Goal: Task Accomplishment & Management: Use online tool/utility

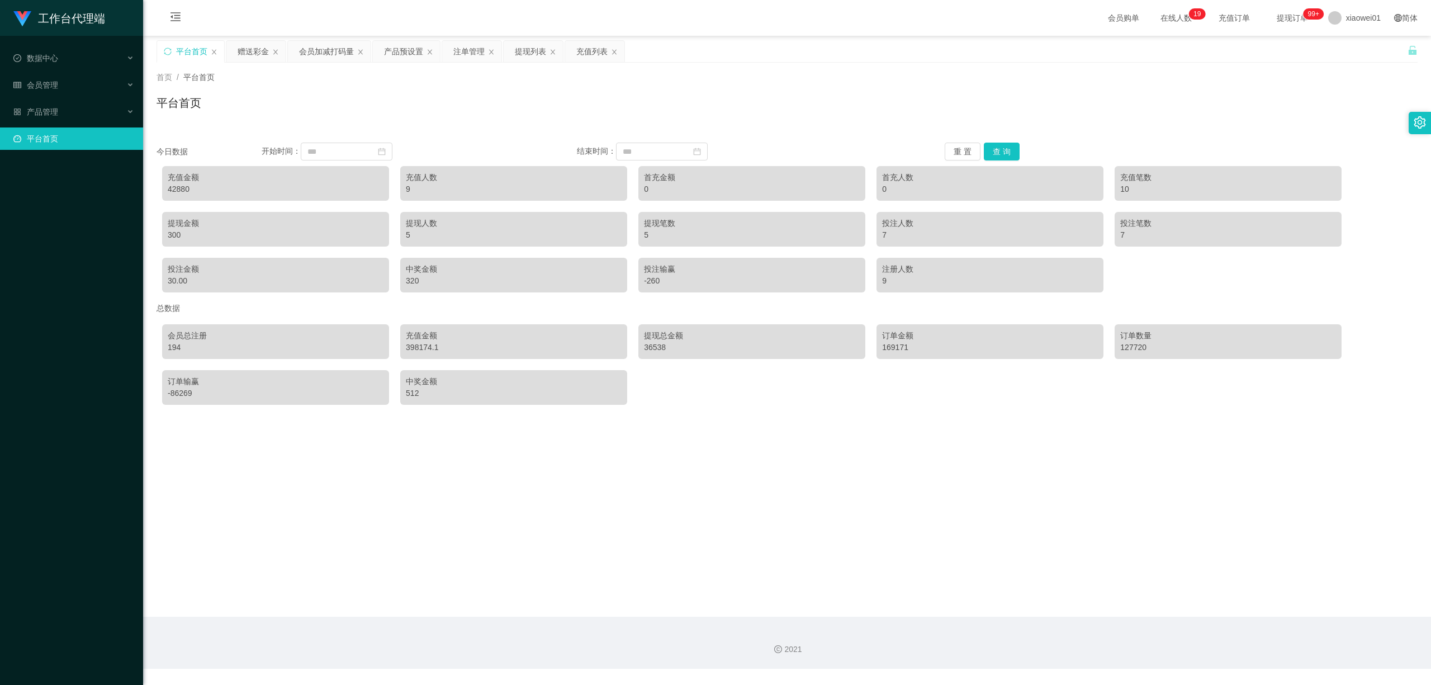
click at [1000, 141] on div "今日数据 开始时间： 结束时间： 重 置 查 询 充值金额 42880 充值人数 9 首充金额 0 首充人数 0 充值笔数 10 提现金额 300 提现人数 …" at bounding box center [787, 269] width 1261 height 281
click at [999, 148] on button "查 询" at bounding box center [1002, 152] width 36 height 18
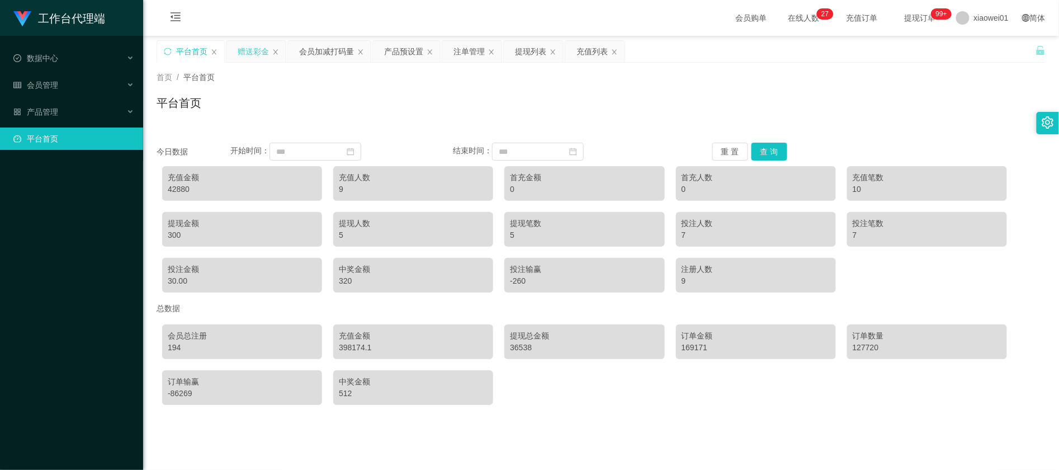
click at [229, 45] on div "赠送彩金" at bounding box center [255, 51] width 59 height 21
click at [238, 54] on div "赠送彩金" at bounding box center [253, 51] width 31 height 21
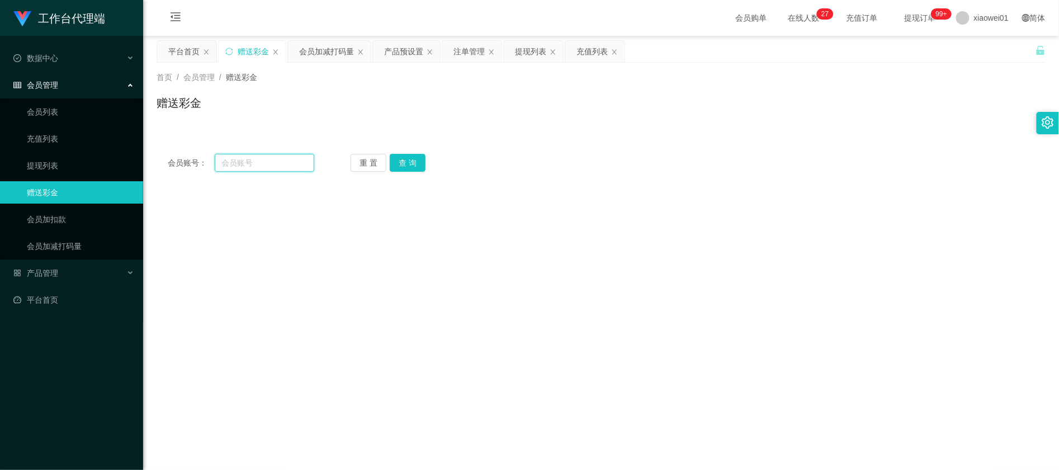
drag, startPoint x: 260, startPoint y: 170, endPoint x: 363, endPoint y: 174, distance: 103.5
click at [259, 170] on input "text" at bounding box center [265, 163] width 100 height 18
paste input "Huoshen"
type input "Huoshen"
click at [414, 154] on button "查 询" at bounding box center [408, 163] width 36 height 18
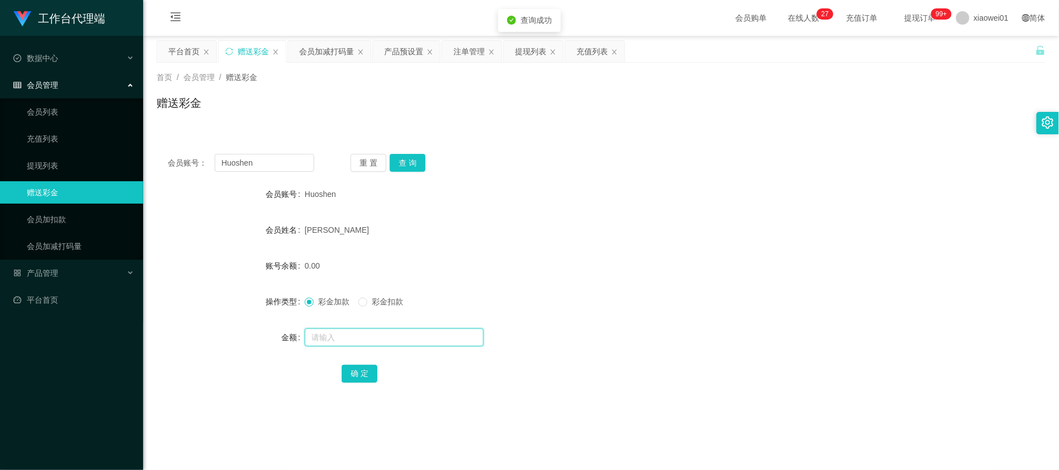
click at [345, 337] on input "text" at bounding box center [394, 337] width 179 height 18
type input "100"
click at [362, 372] on button "确 定" at bounding box center [360, 374] width 36 height 18
click at [661, 195] on div "Huoshen" at bounding box center [564, 194] width 519 height 22
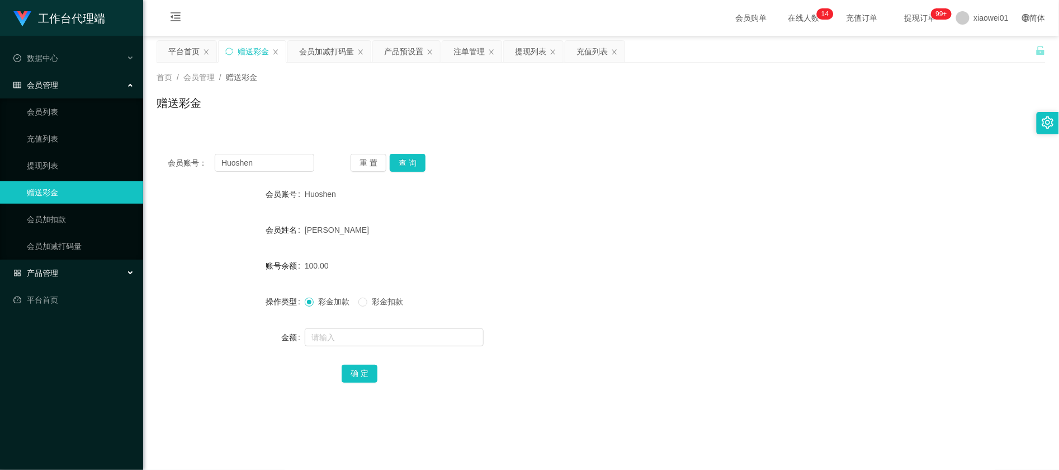
click at [50, 268] on span "产品管理" at bounding box center [35, 272] width 45 height 9
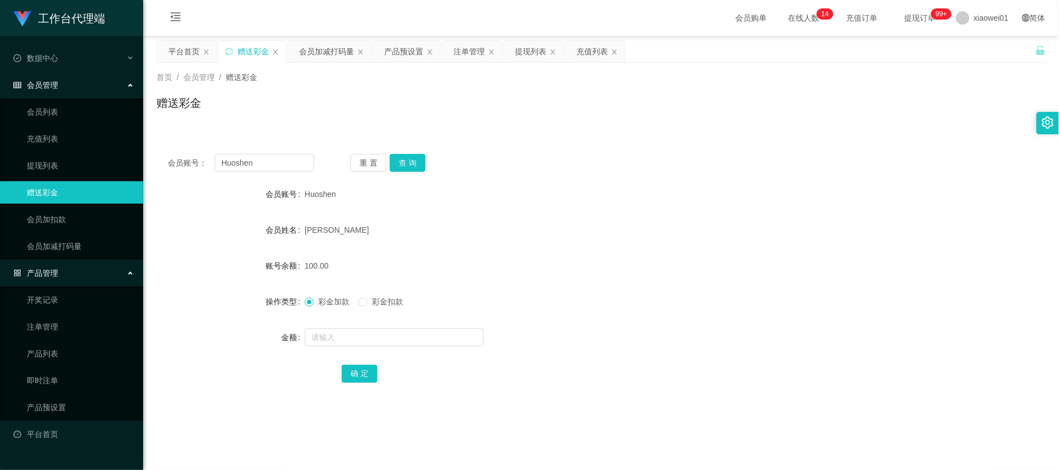
click at [638, 236] on div "[PERSON_NAME]" at bounding box center [564, 230] width 519 height 22
drag, startPoint x: 300, startPoint y: 159, endPoint x: 261, endPoint y: 154, distance: 39.4
click at [101, 166] on section "工作台代理端 数据中心 会员管理 会员列表 充值列表 提现列表 赠送彩金 会员加扣款 会员加减打码量 产品管理 开奖记录 注单管理 产品列表 即时注单 产品预…" at bounding box center [529, 334] width 1059 height 669
paste input "zaki88"
type input "zaki88"
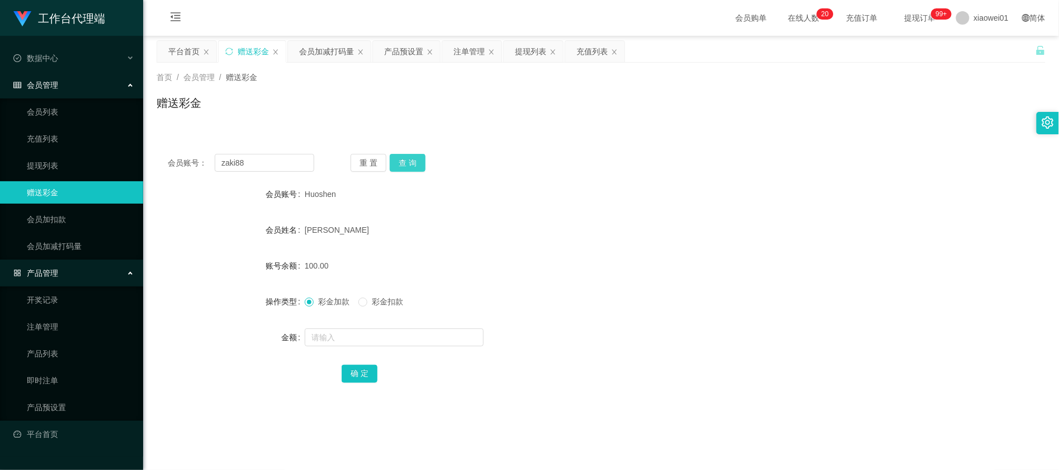
click at [408, 168] on button "查 询" at bounding box center [408, 163] width 36 height 18
click at [349, 341] on input "text" at bounding box center [394, 337] width 179 height 18
type input "100"
click at [362, 370] on button "确 定" at bounding box center [360, 374] width 36 height 18
click at [729, 211] on form "会员账号 Zaki88 会员姓名 [PERSON_NAME] 账号余额 100.00 操作类型 彩金加款 彩金扣款 金额 确 定" at bounding box center [601, 283] width 889 height 201
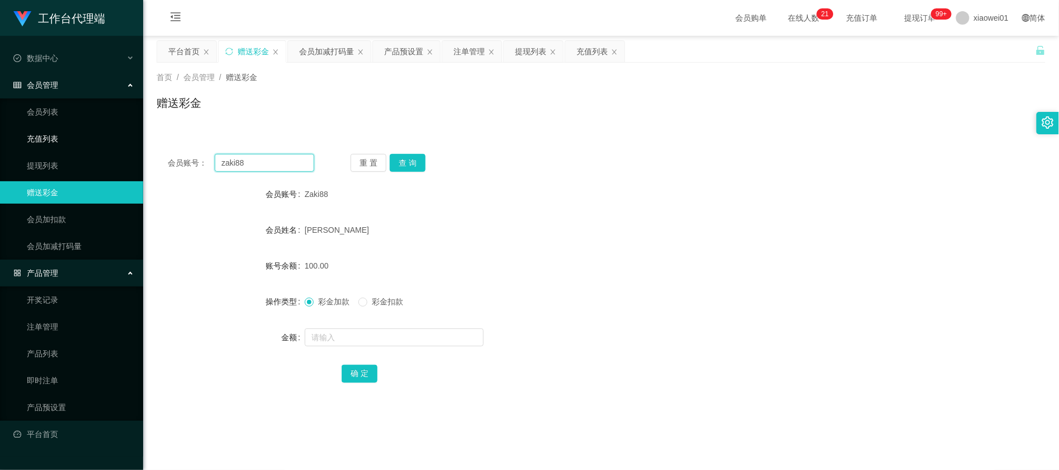
drag, startPoint x: 281, startPoint y: 159, endPoint x: 32, endPoint y: 137, distance: 249.3
click at [32, 137] on section "工作台代理端 数据中心 会员管理 会员列表 充值列表 提现列表 赠送彩金 会员加扣款 会员加减打码量 产品管理 开奖记录 注单管理 产品列表 即时注单 产品预…" at bounding box center [529, 334] width 1059 height 669
paste input "hh333666"
type input "hh333666"
click at [417, 162] on button "查 询" at bounding box center [408, 163] width 36 height 18
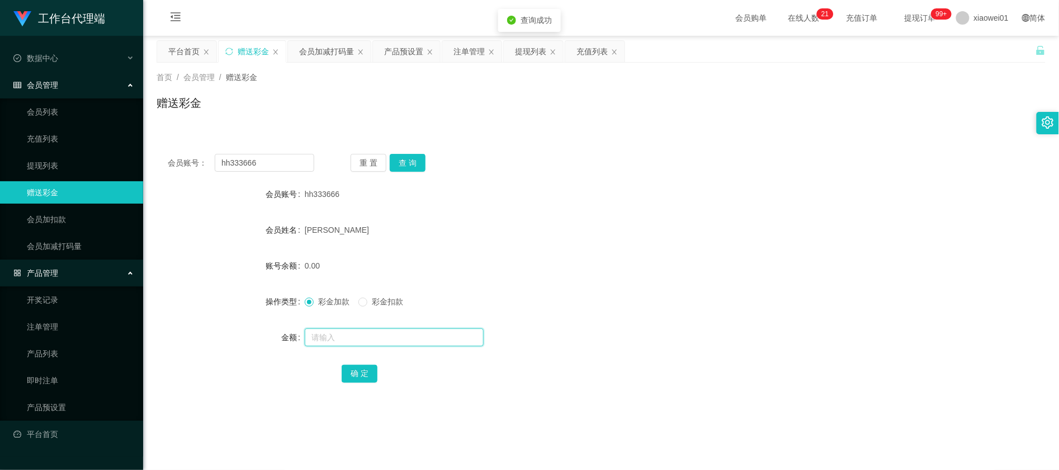
drag, startPoint x: 358, startPoint y: 334, endPoint x: 363, endPoint y: 341, distance: 7.9
click at [358, 334] on input "text" at bounding box center [394, 337] width 179 height 18
click at [365, 341] on input "text" at bounding box center [394, 337] width 179 height 18
type input "200"
click at [349, 376] on button "确 定" at bounding box center [360, 374] width 36 height 18
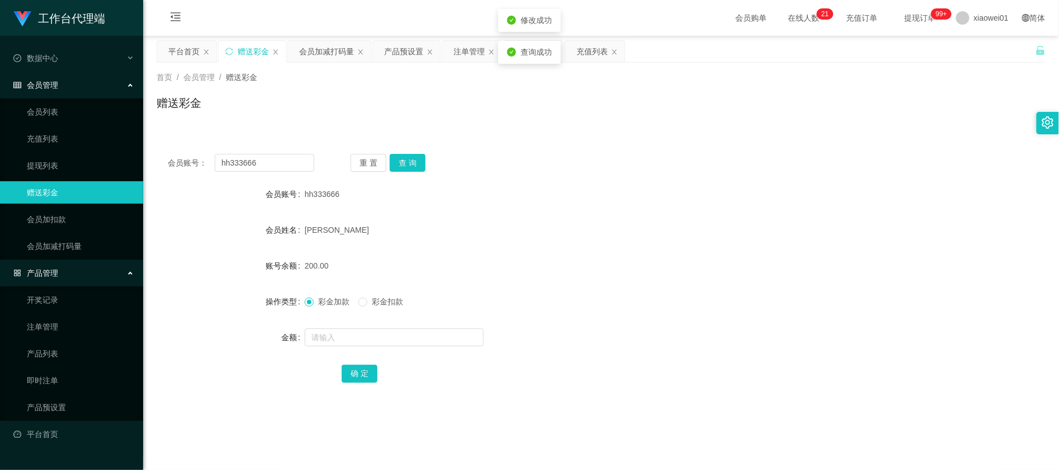
drag, startPoint x: 615, startPoint y: 256, endPoint x: 746, endPoint y: 193, distance: 144.8
click at [616, 256] on div "200.00" at bounding box center [564, 265] width 519 height 22
drag, startPoint x: 285, startPoint y: 157, endPoint x: -25, endPoint y: 145, distance: 309.4
click at [0, 145] on html "工作台代理端 数据中心 会员管理 会员列表 充值列表 提现列表 赠送彩金 会员加扣款 会员加减打码量 产品管理 开奖记录 注单管理 产品列表 即时注单 产品预…" at bounding box center [529, 235] width 1059 height 470
paste input "Lengleng"
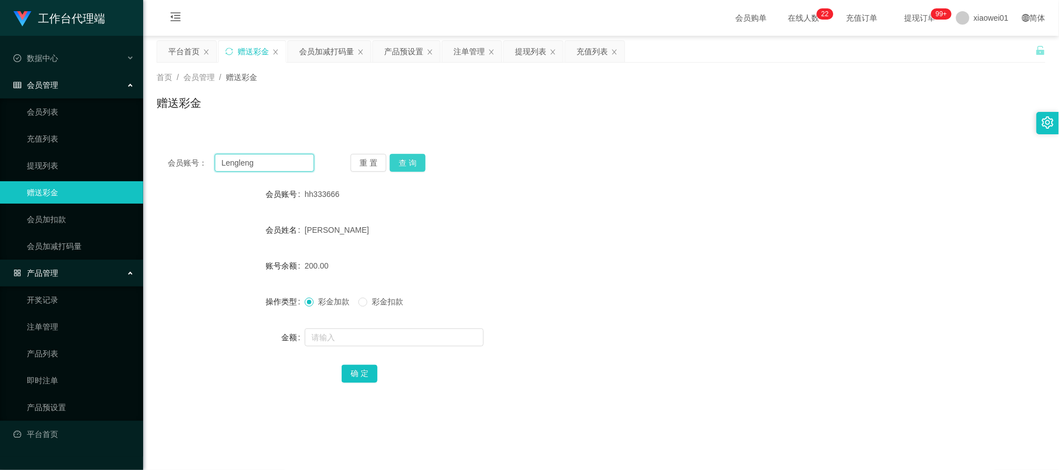
type input "Lengleng"
click at [405, 159] on button "查 询" at bounding box center [408, 163] width 36 height 18
click at [334, 337] on input "text" at bounding box center [394, 337] width 179 height 18
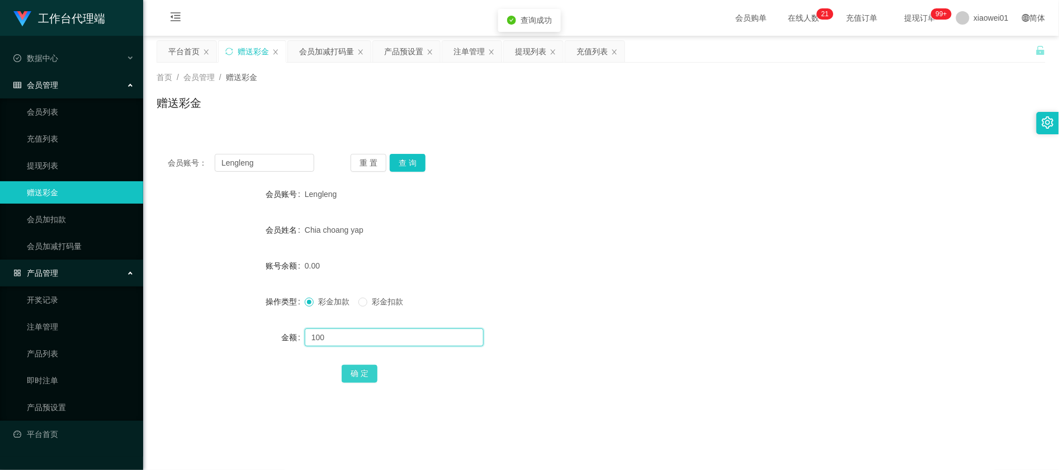
type input "100"
click at [369, 379] on button "确 定" at bounding box center [360, 374] width 36 height 18
click at [631, 276] on div "100.00" at bounding box center [564, 265] width 519 height 22
drag, startPoint x: 282, startPoint y: 167, endPoint x: 17, endPoint y: 131, distance: 268.0
click at [17, 131] on section "工作台代理端 数据中心 会员管理 会员列表 充值列表 提现列表 赠送彩金 会员加扣款 会员加减打码量 产品管理 开奖记录 注单管理 产品列表 即时注单 产品预…" at bounding box center [529, 334] width 1059 height 669
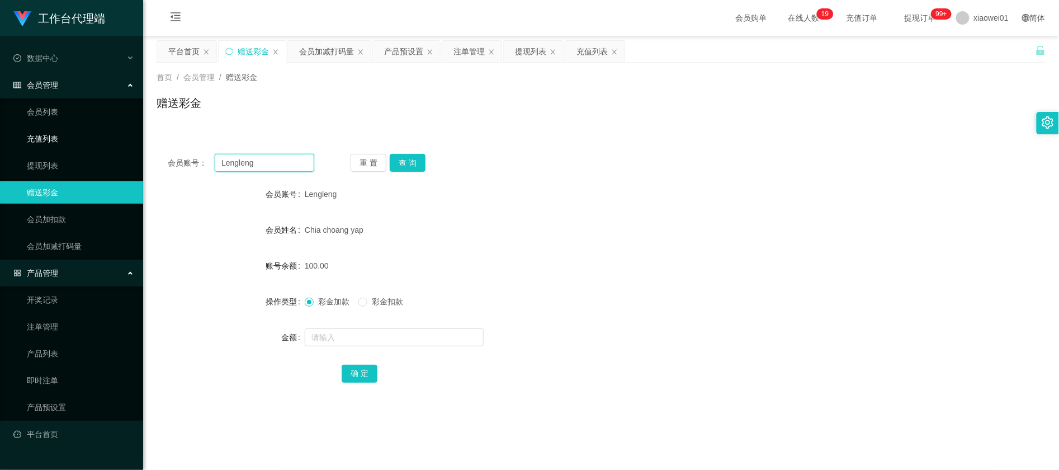
paste input "hh333666"
type input "hh333666"
click at [405, 160] on button "查 询" at bounding box center [408, 163] width 36 height 18
click at [338, 348] on div at bounding box center [564, 337] width 519 height 22
click at [341, 343] on input "text" at bounding box center [394, 337] width 179 height 18
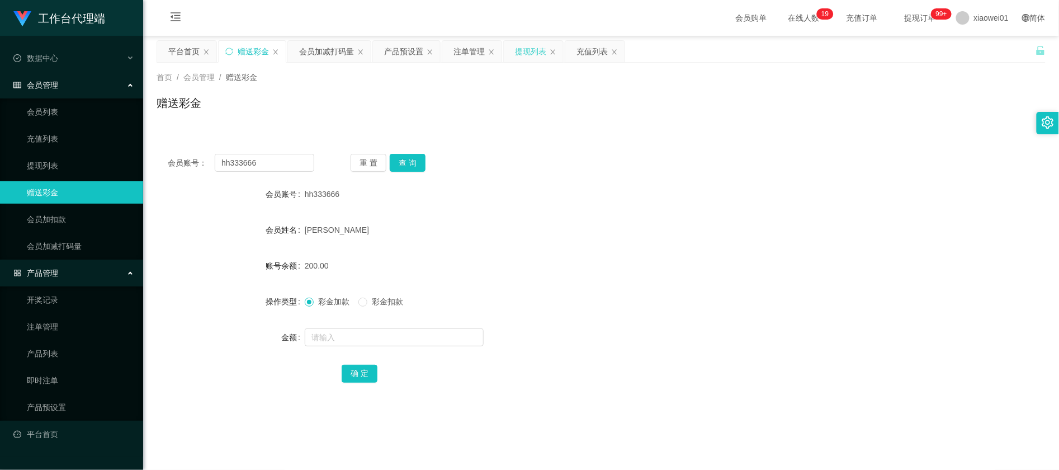
click at [530, 46] on div "提现列表" at bounding box center [530, 51] width 31 height 21
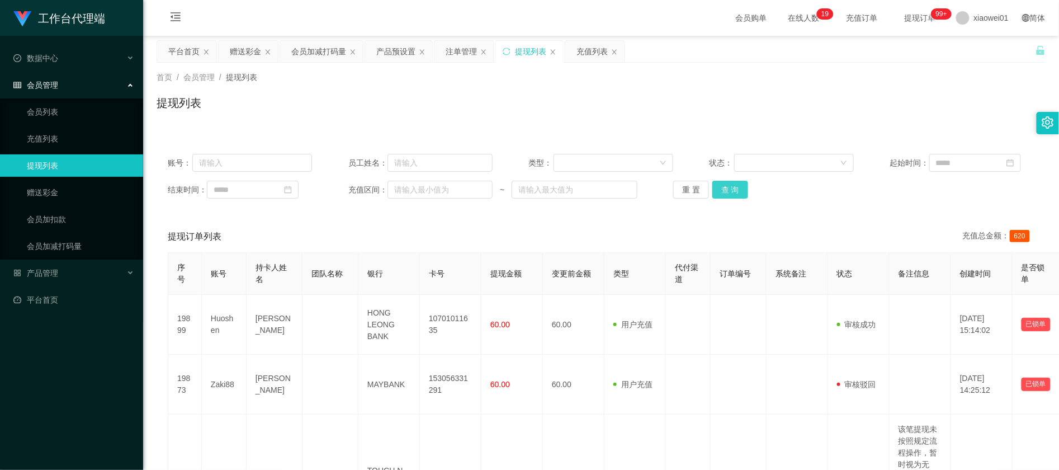
click at [725, 193] on button "查 询" at bounding box center [730, 190] width 36 height 18
click at [731, 198] on div "结束时间： 充值区间： ~ 重 置 查 询" at bounding box center [601, 190] width 867 height 18
click at [727, 191] on button "查 询" at bounding box center [730, 190] width 36 height 18
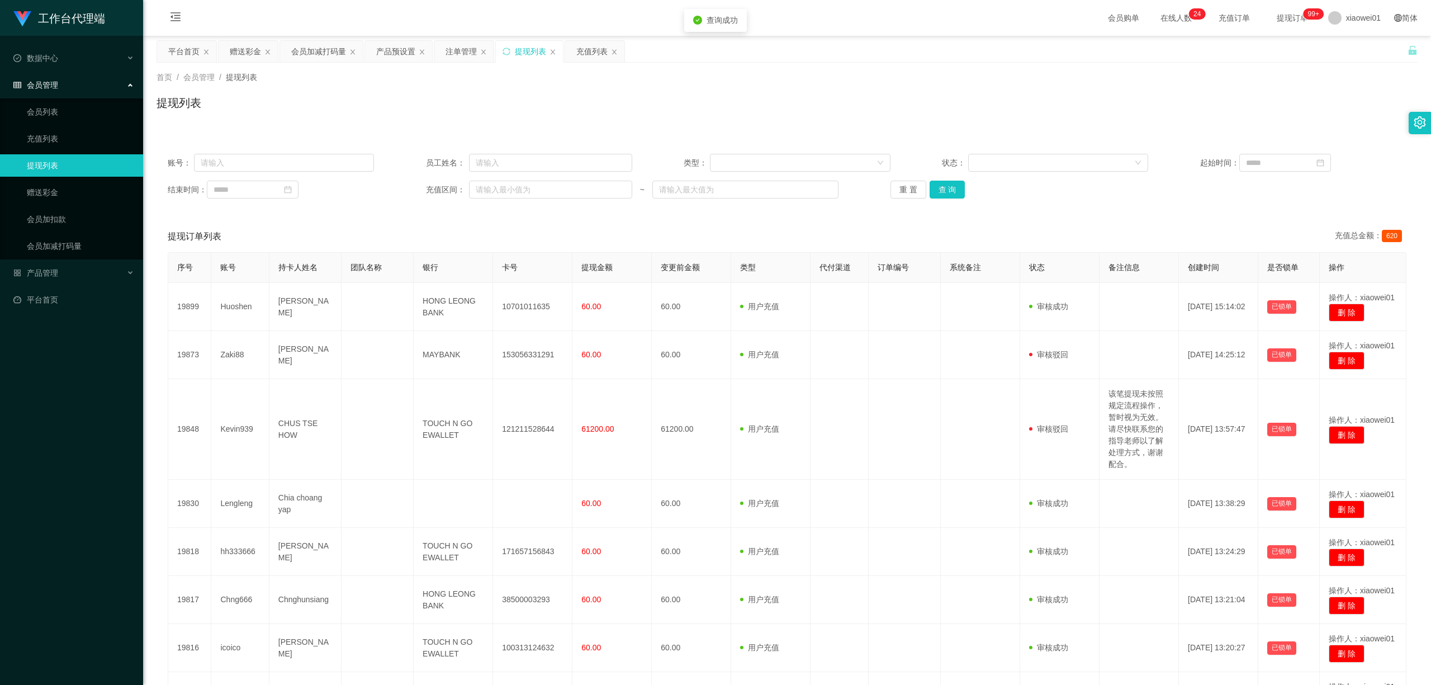
click at [461, 63] on div "首页 / 会员管理 / 提现列表 / 提现列表" at bounding box center [787, 96] width 1288 height 67
click at [462, 55] on div "注单管理" at bounding box center [461, 51] width 31 height 21
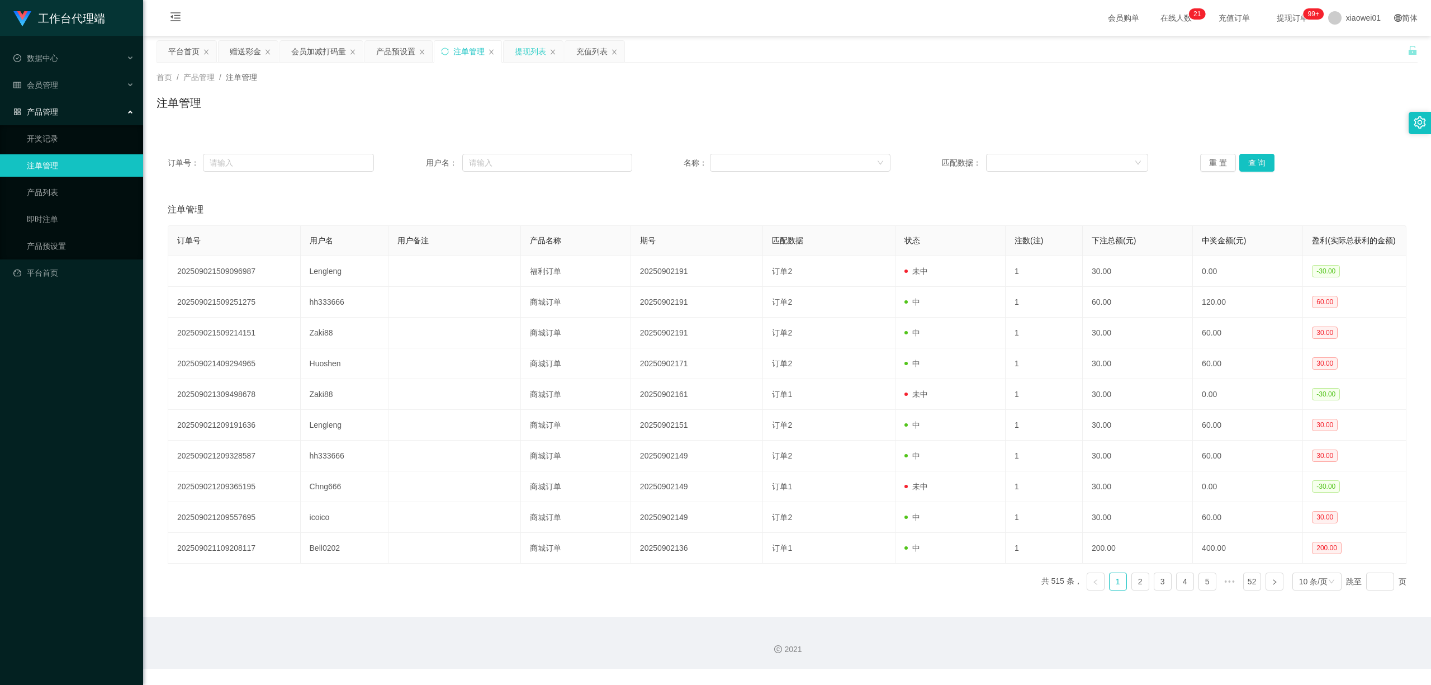
click at [533, 50] on div "提现列表" at bounding box center [530, 51] width 31 height 21
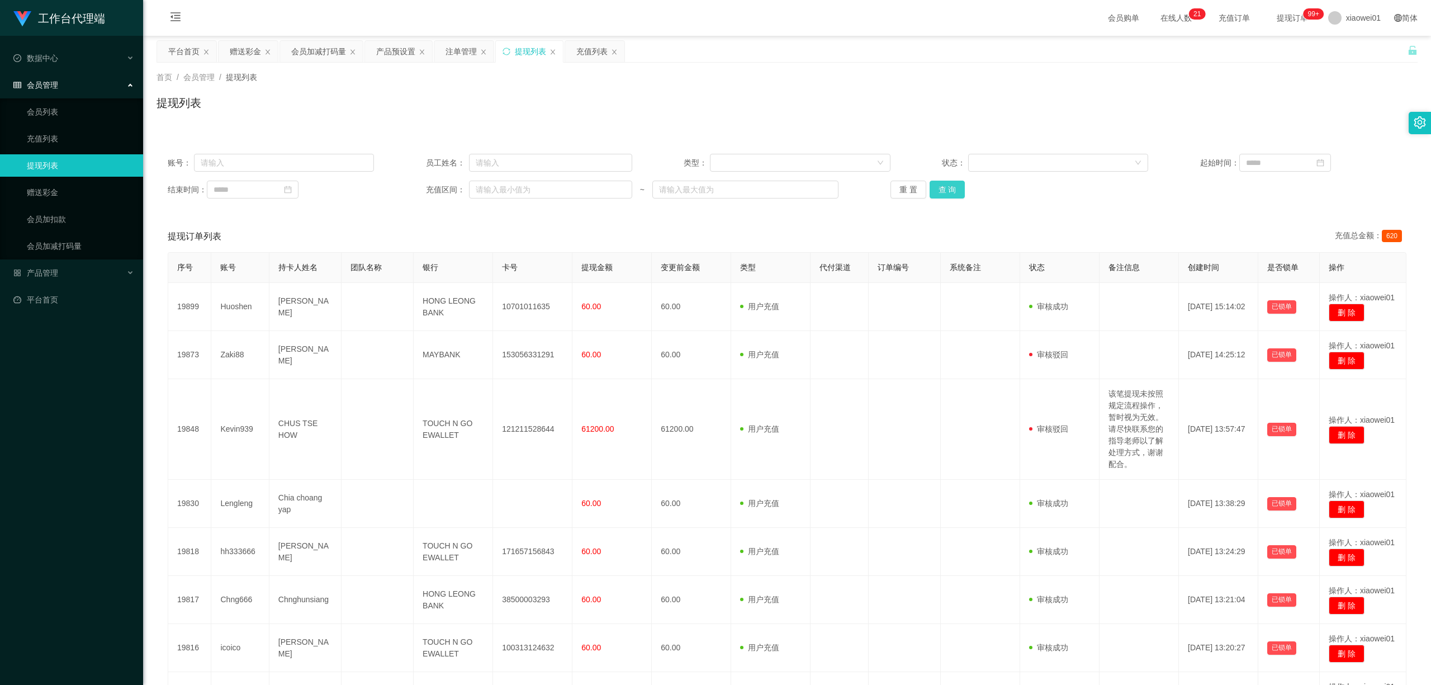
click at [948, 195] on button "查 询" at bounding box center [948, 190] width 36 height 18
click at [948, 195] on div "重 置 查 询" at bounding box center [994, 190] width 206 height 18
click at [932, 191] on button "查 询" at bounding box center [948, 190] width 36 height 18
click at [936, 191] on button "查 询" at bounding box center [948, 190] width 36 height 18
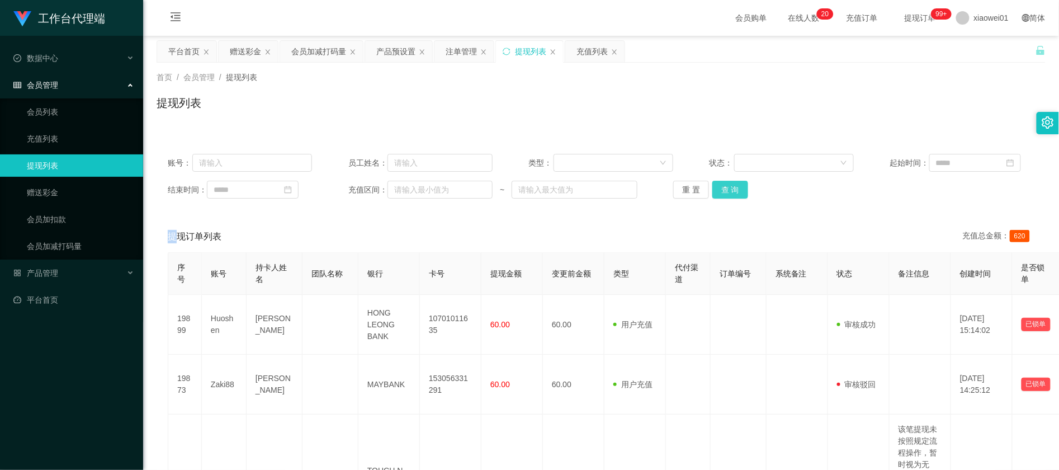
click at [730, 189] on button "查 询" at bounding box center [730, 190] width 36 height 18
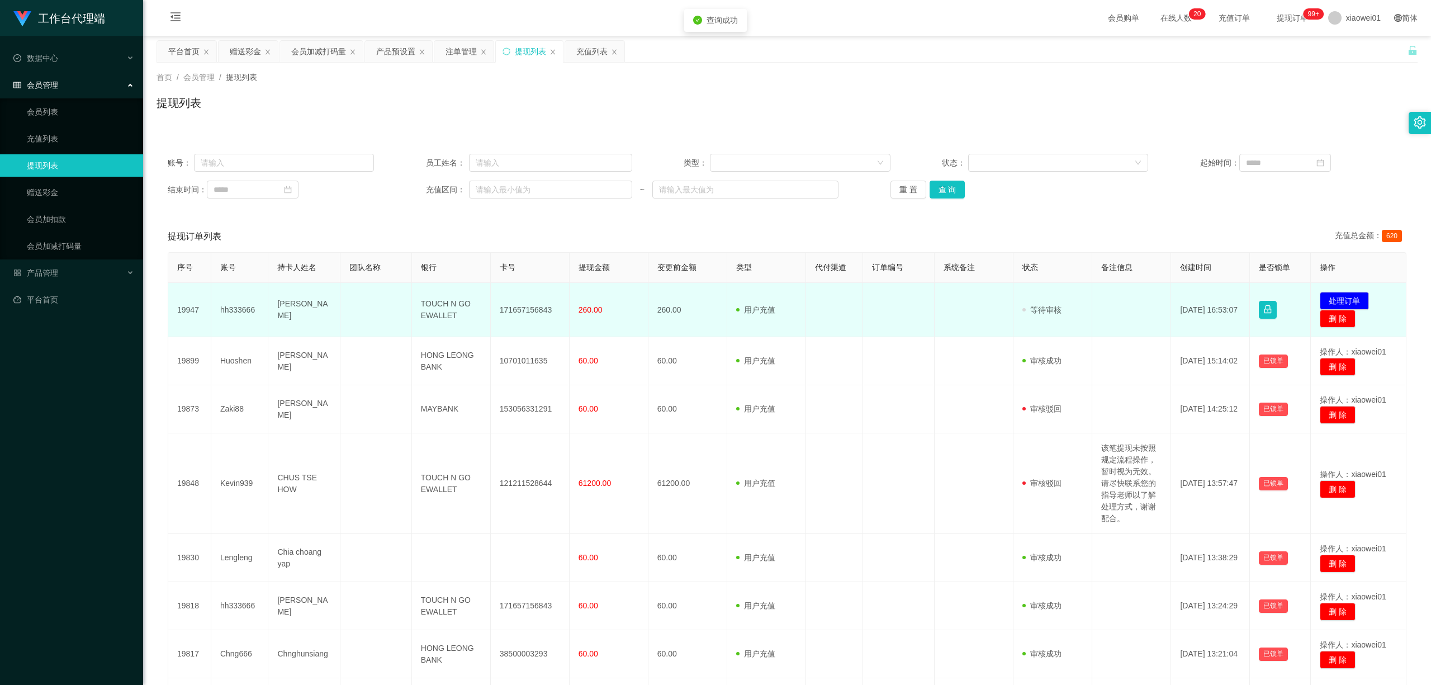
click at [511, 313] on td "171657156843" at bounding box center [530, 310] width 79 height 54
drag, startPoint x: 511, startPoint y: 313, endPoint x: 518, endPoint y: 309, distance: 8.5
click at [511, 313] on td "171657156843" at bounding box center [530, 310] width 79 height 54
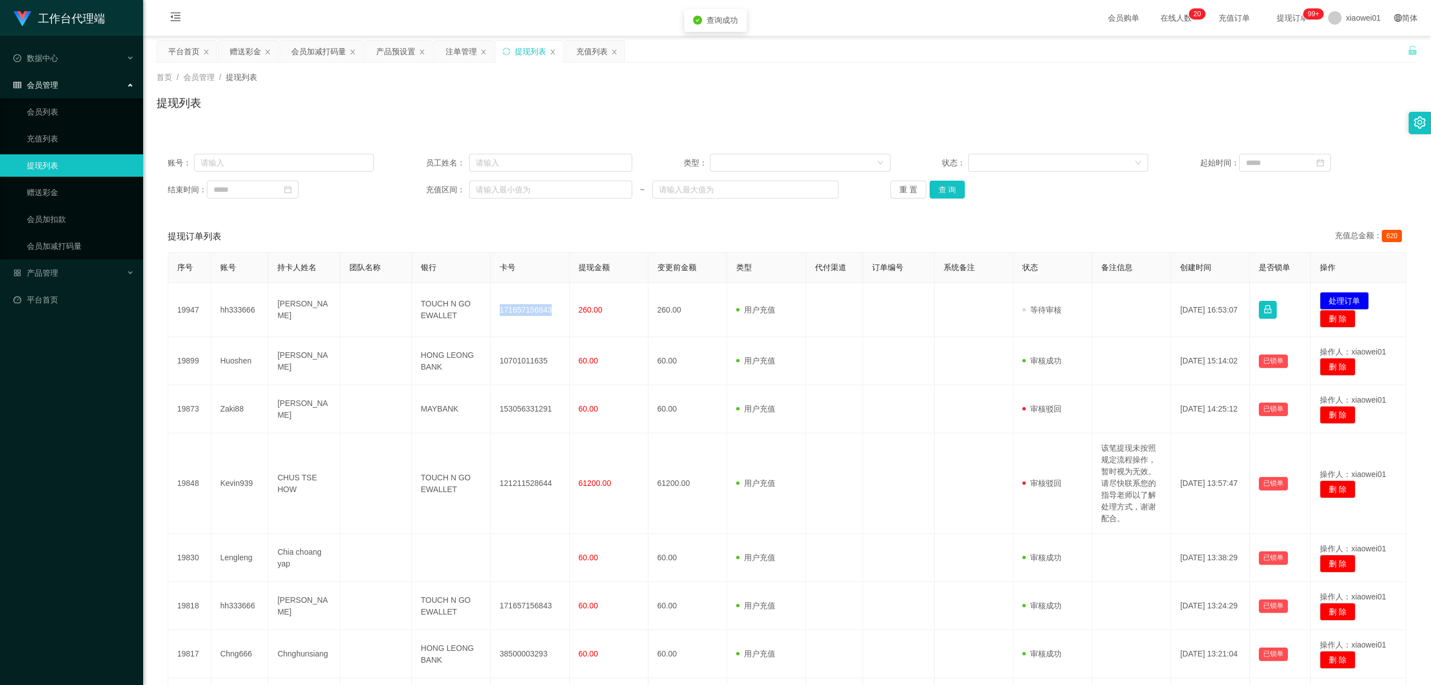
copy td "171657156843"
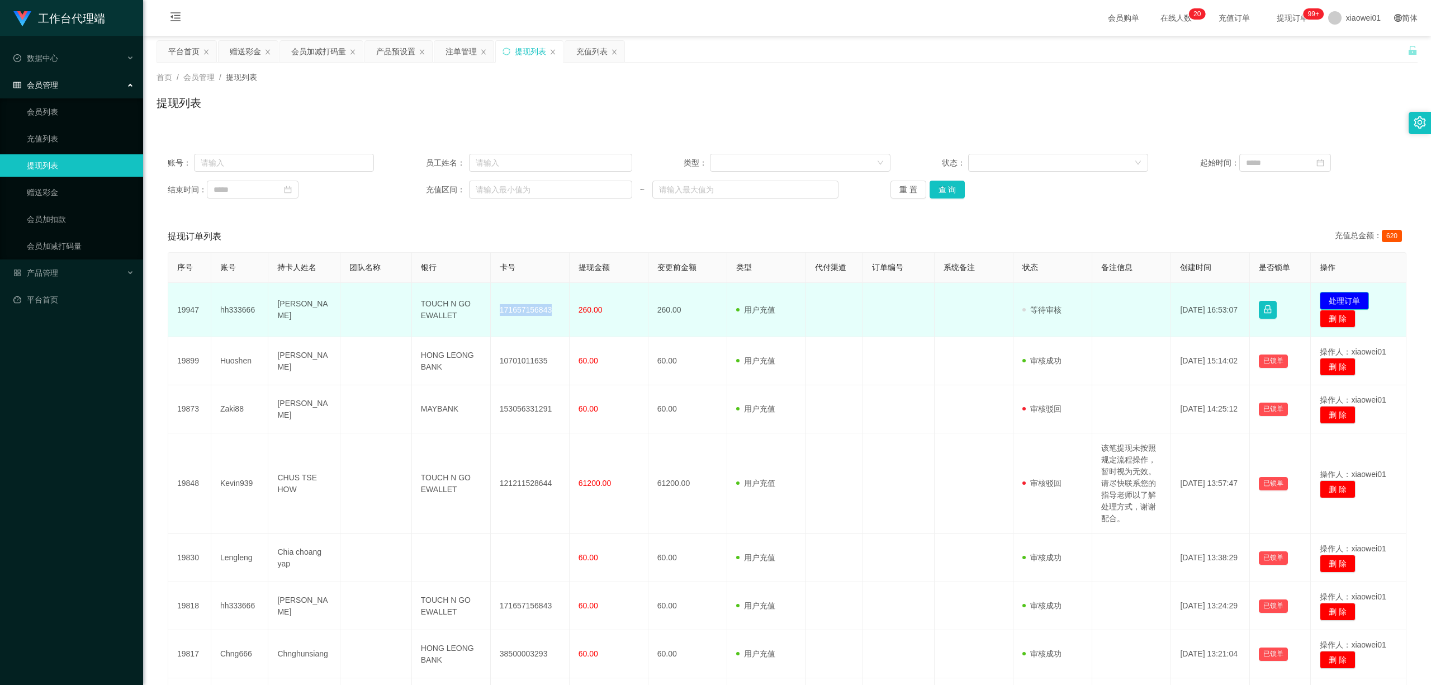
click at [1351, 300] on button "处理订单" at bounding box center [1344, 301] width 49 height 18
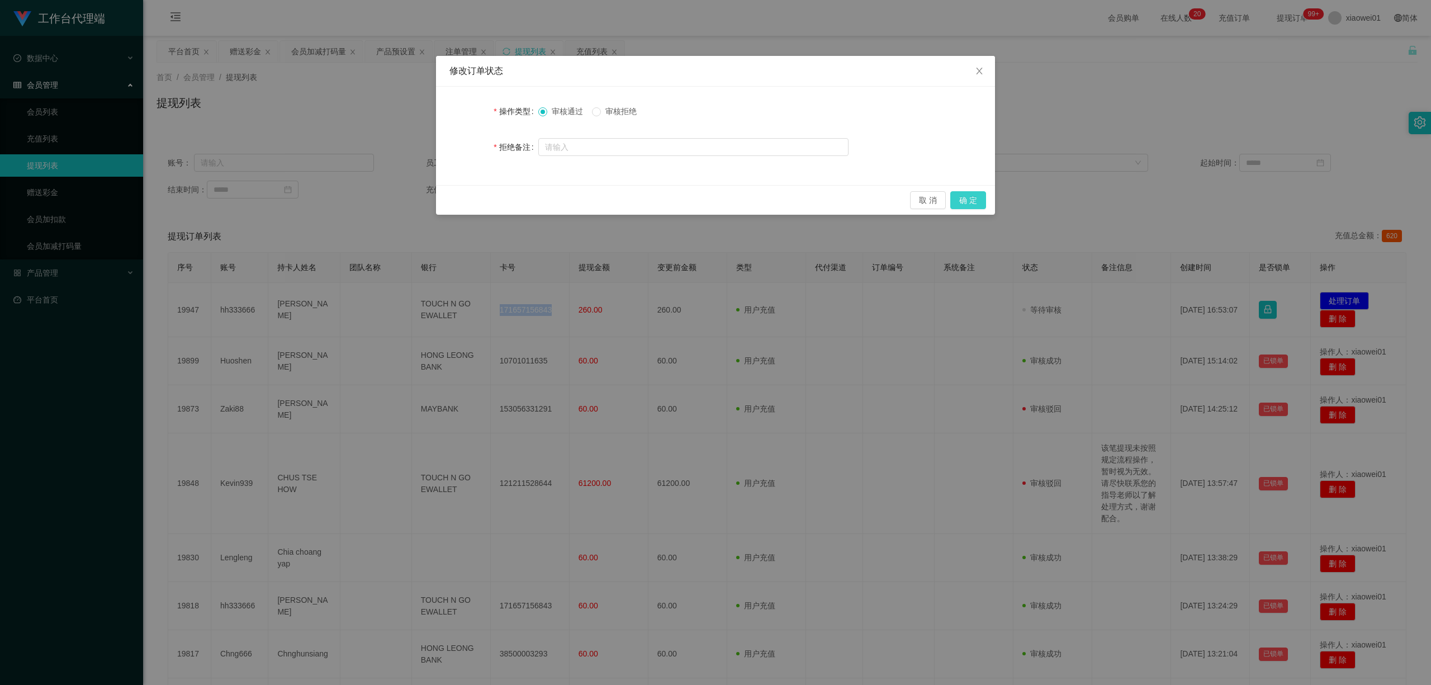
click at [973, 209] on button "确 定" at bounding box center [969, 200] width 36 height 18
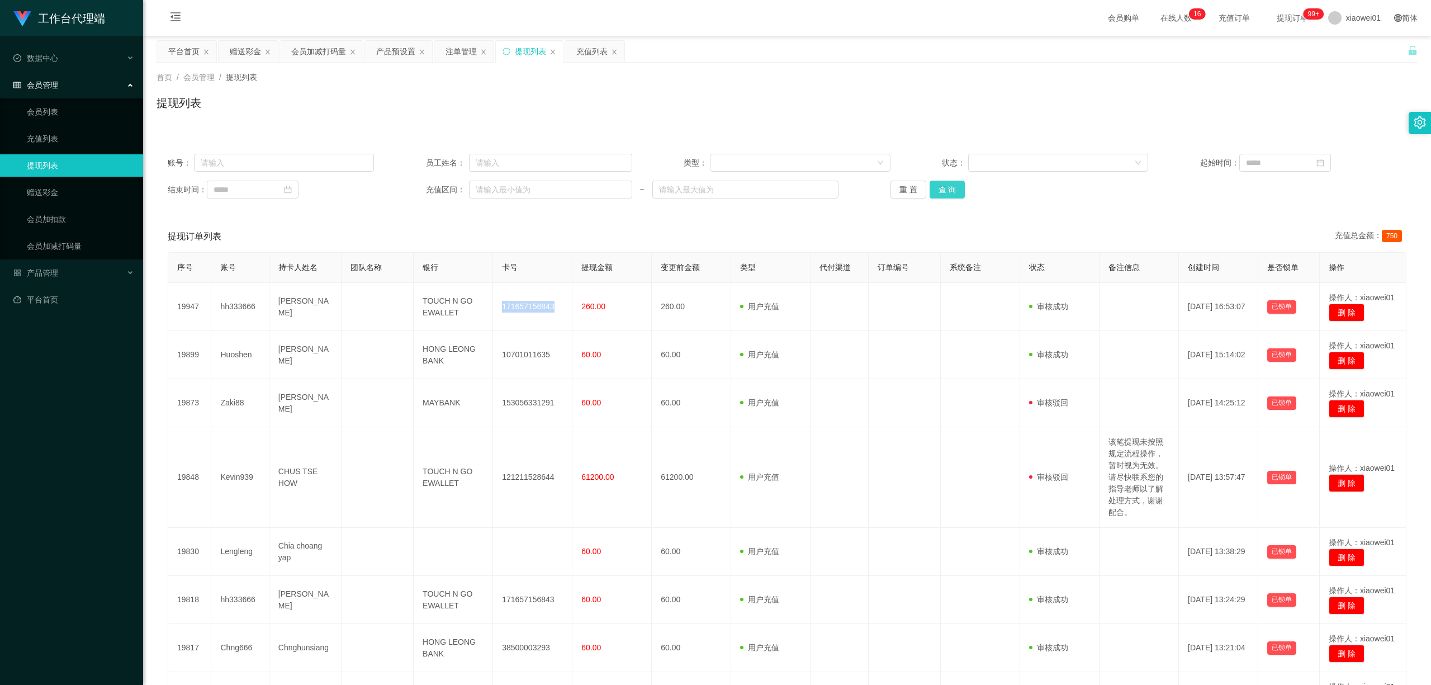
click at [958, 185] on button "查 询" at bounding box center [948, 190] width 36 height 18
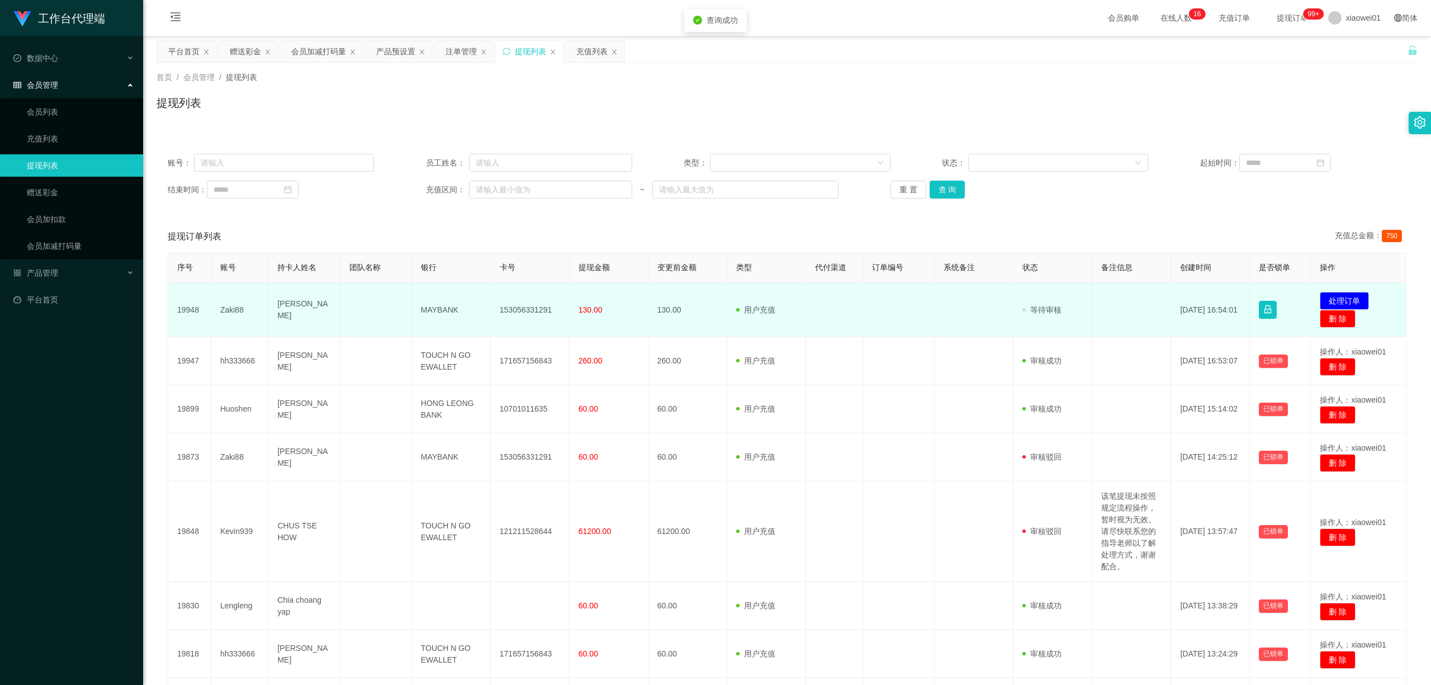
click at [507, 308] on td "153056331291" at bounding box center [530, 310] width 79 height 54
copy td "153056331291"
click at [1331, 294] on button "处理订单" at bounding box center [1344, 301] width 49 height 18
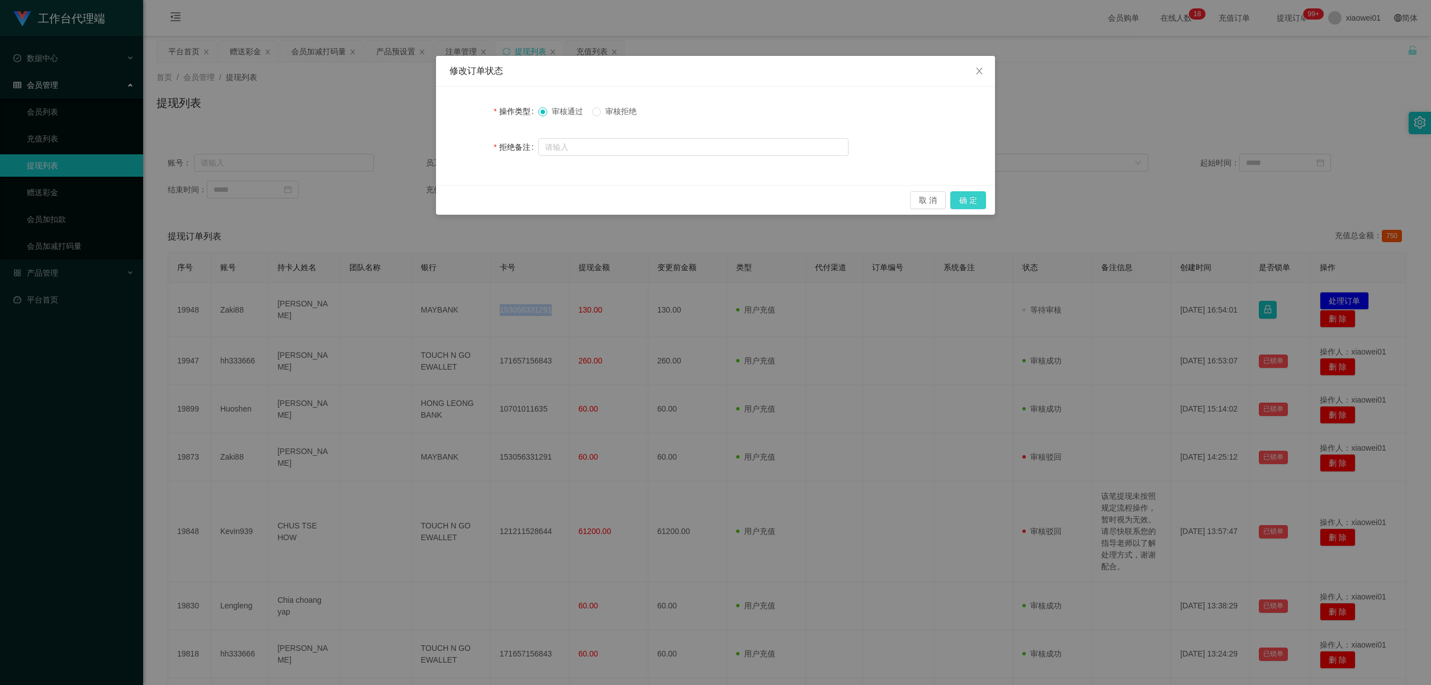
click at [981, 207] on button "确 定" at bounding box center [969, 200] width 36 height 18
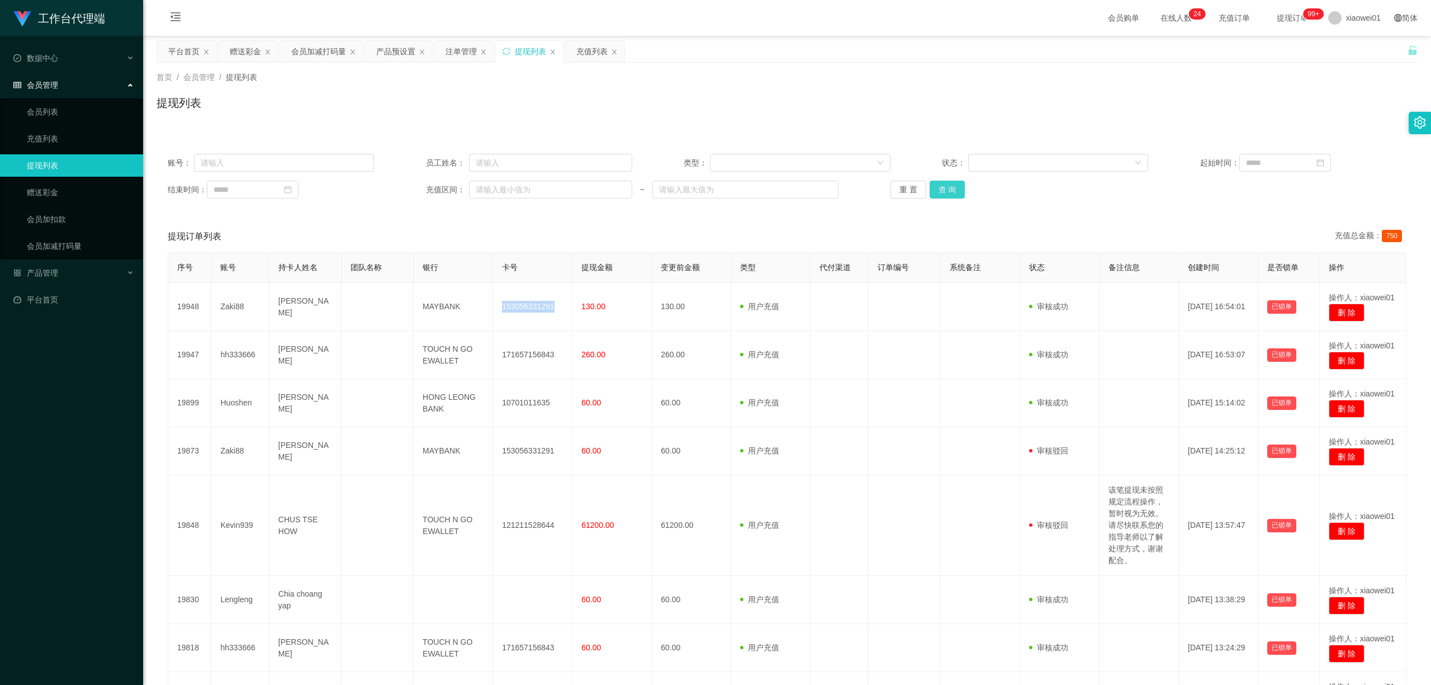
click at [955, 181] on button "查 询" at bounding box center [948, 190] width 36 height 18
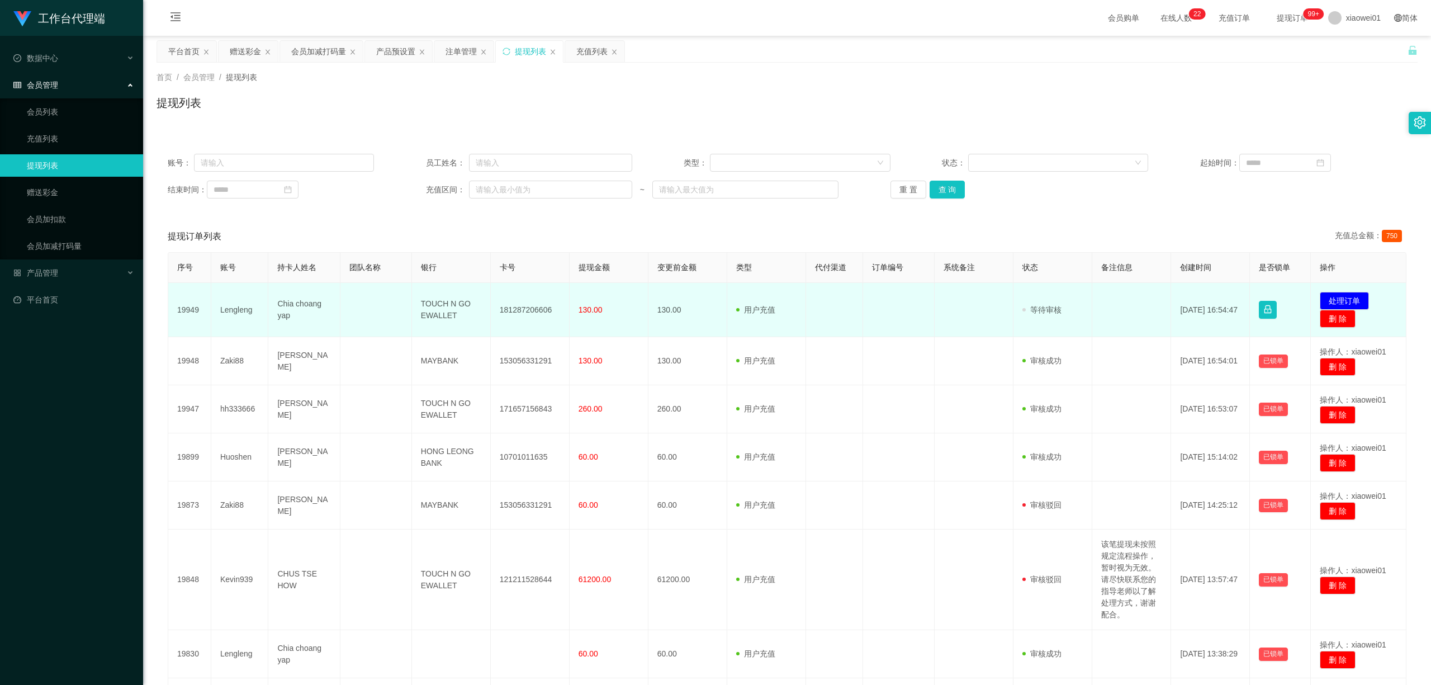
click at [522, 319] on td "181287206606" at bounding box center [530, 310] width 79 height 54
click at [526, 309] on td "181287206606" at bounding box center [530, 310] width 79 height 54
drag, startPoint x: 526, startPoint y: 309, endPoint x: 609, endPoint y: 305, distance: 84.0
click at [526, 309] on td "181287206606" at bounding box center [530, 310] width 79 height 54
copy td "181287206606"
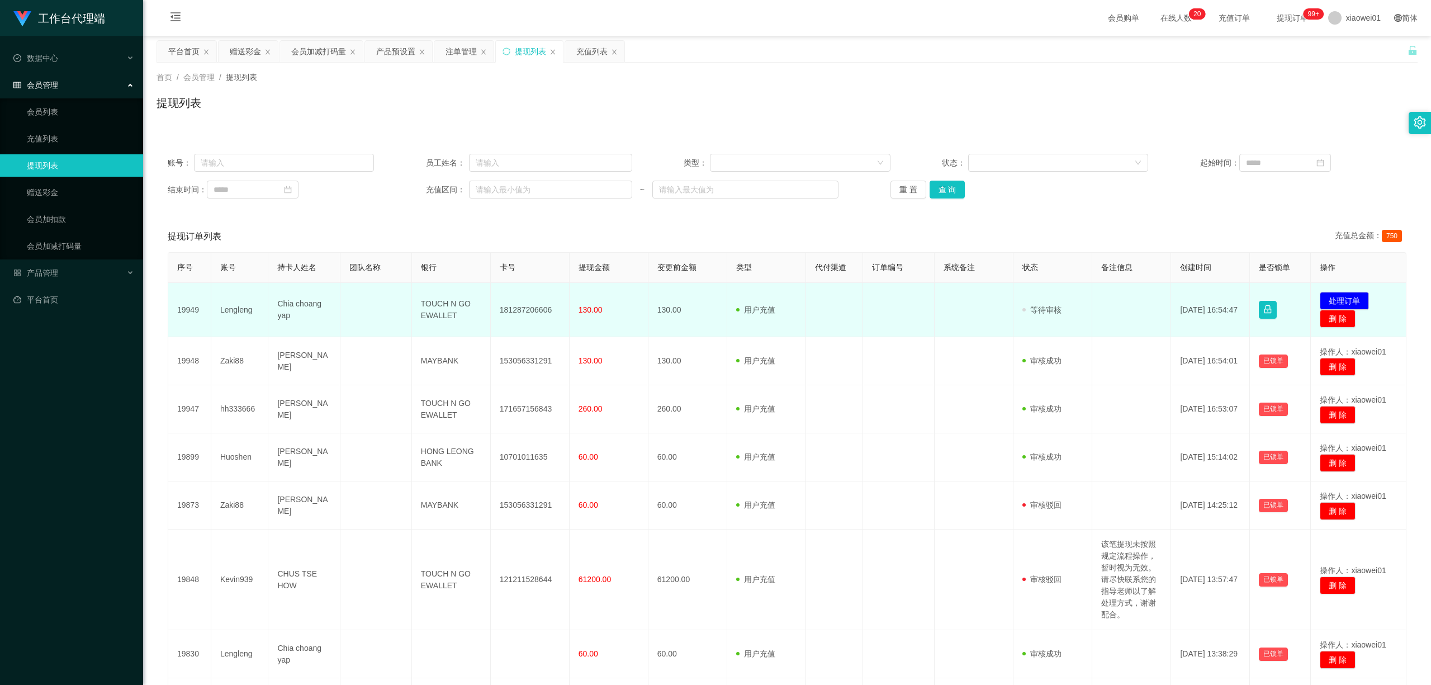
click at [1340, 291] on td "发起代付 处理订单 删 除" at bounding box center [1359, 310] width 96 height 54
click at [1334, 293] on button "处理订单" at bounding box center [1344, 301] width 49 height 18
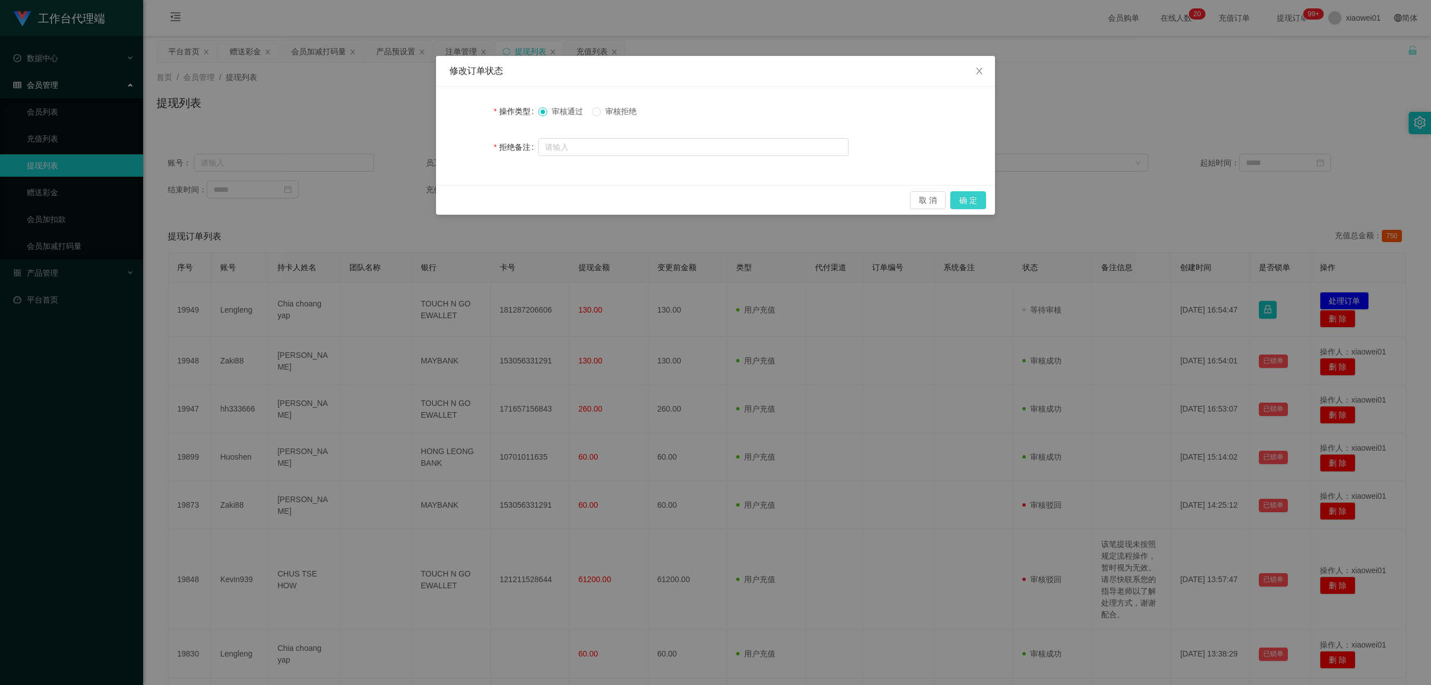
click at [975, 197] on button "确 定" at bounding box center [969, 200] width 36 height 18
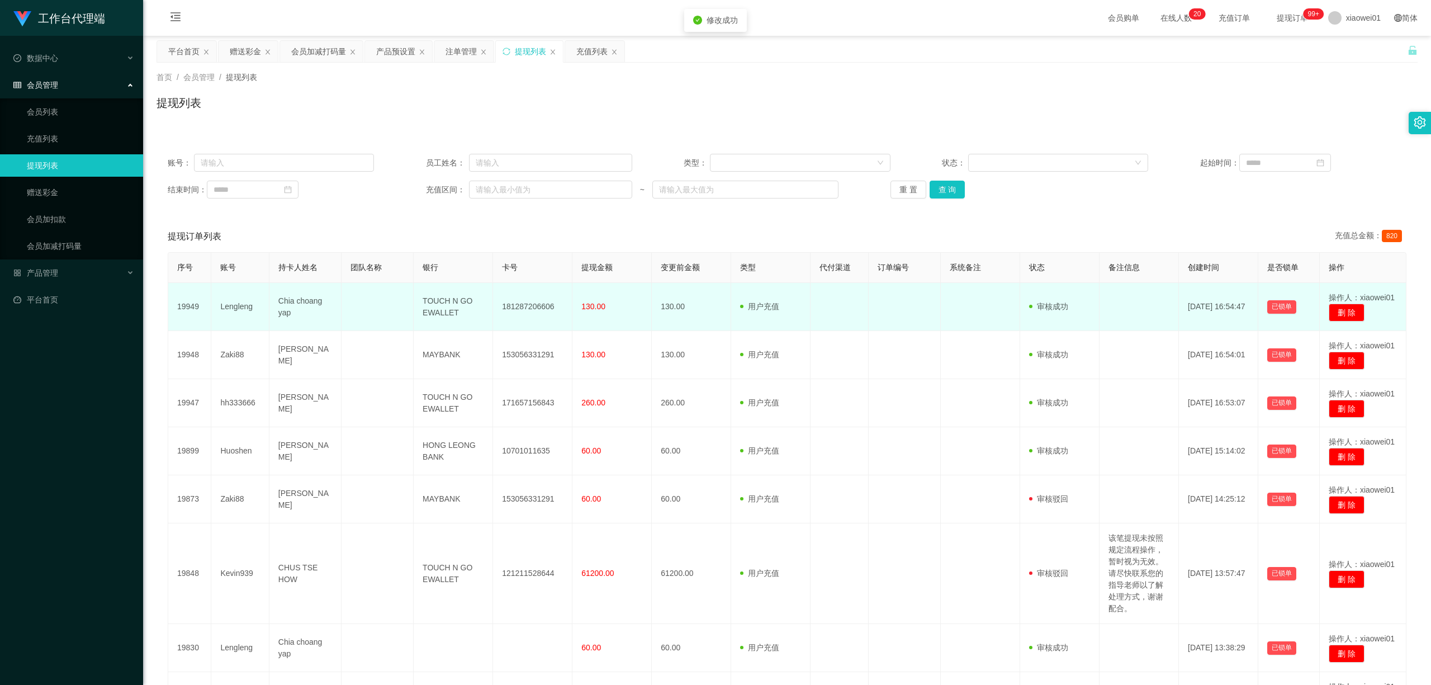
click at [523, 294] on td "181287206606" at bounding box center [532, 307] width 79 height 48
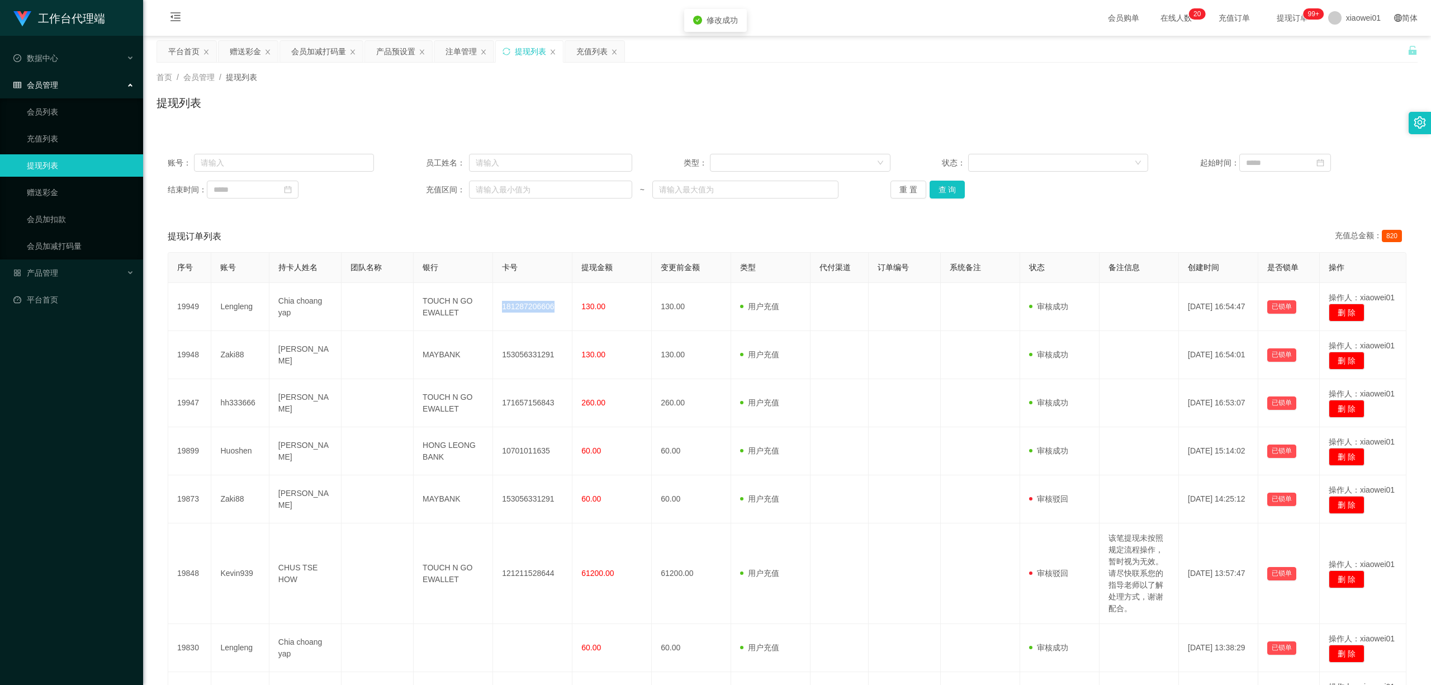
copy td "181287206606"
